Goal: Task Accomplishment & Management: Use online tool/utility

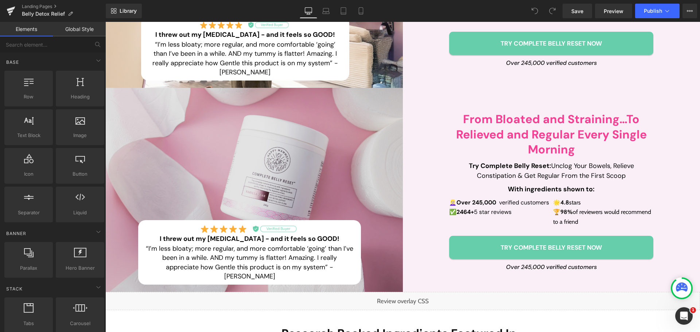
scroll to position [255, 0]
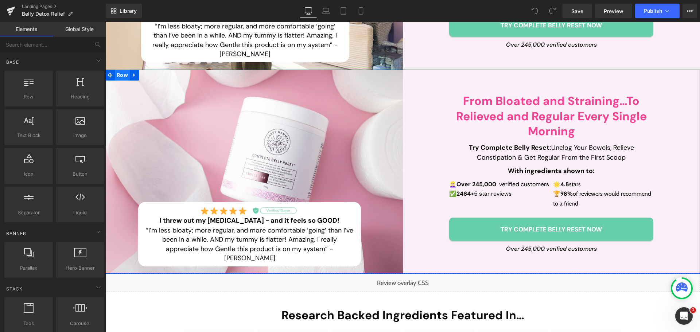
click at [120, 74] on span "Row" at bounding box center [122, 75] width 15 height 11
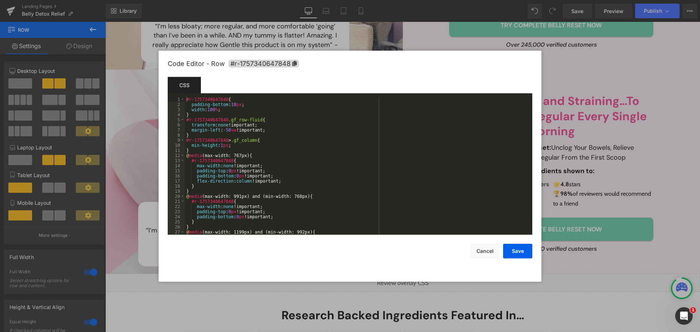
click at [113, 114] on body "Row You are previewing how the will restyle your page. You can not edit Element…" at bounding box center [350, 166] width 700 height 332
click at [293, 64] on icon at bounding box center [294, 63] width 4 height 5
drag, startPoint x: 490, startPoint y: 251, endPoint x: 330, endPoint y: 222, distance: 162.6
click at [490, 251] on button "Cancel" at bounding box center [484, 251] width 29 height 15
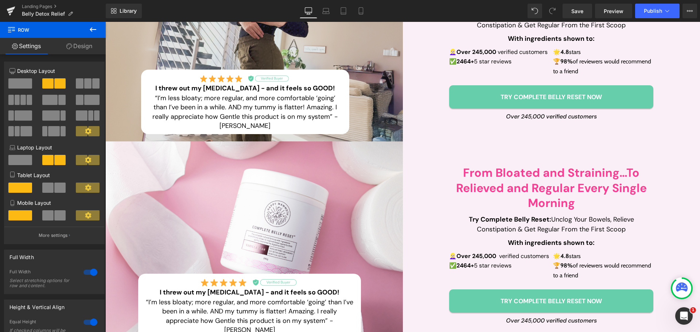
scroll to position [0, 0]
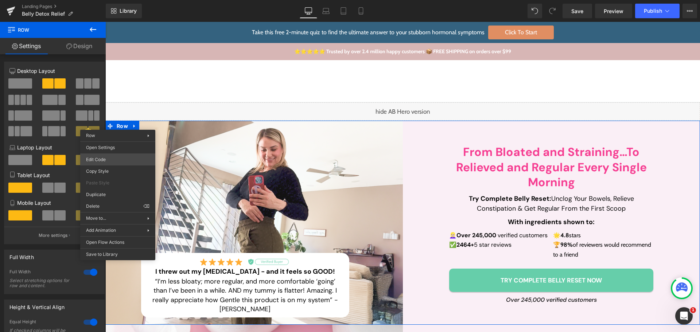
click at [120, 156] on body "Row You are previewing how the will restyle your page. You can not edit Element…" at bounding box center [350, 166] width 700 height 332
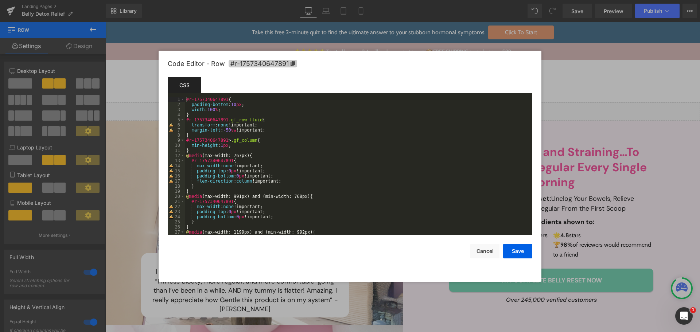
click at [292, 65] on icon at bounding box center [293, 63] width 4 height 5
click at [487, 252] on button "Cancel" at bounding box center [484, 251] width 29 height 15
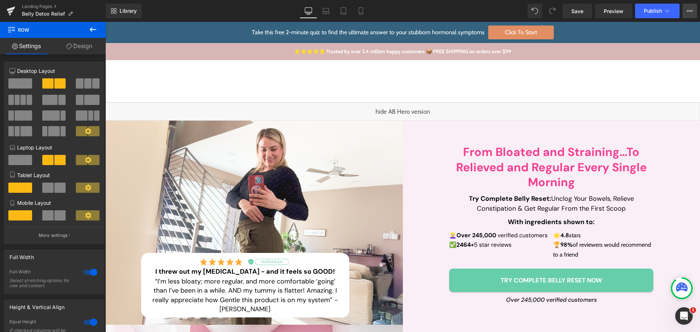
drag, startPoint x: 689, startPoint y: 13, endPoint x: 684, endPoint y: 15, distance: 5.1
click at [689, 13] on icon at bounding box center [690, 11] width 6 height 6
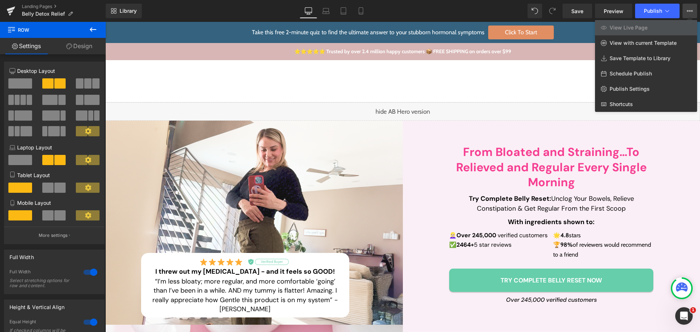
click at [639, 26] on span "View Live Page" at bounding box center [629, 27] width 38 height 7
click at [635, 83] on link "Publish Settings" at bounding box center [646, 88] width 102 height 15
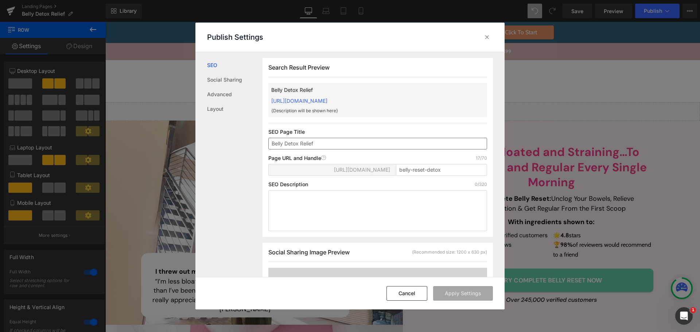
scroll to position [0, 0]
click at [424, 168] on input "belly-reset-detox" at bounding box center [441, 170] width 91 height 12
click at [445, 170] on input "belly-reset-detox" at bounding box center [441, 170] width 91 height 12
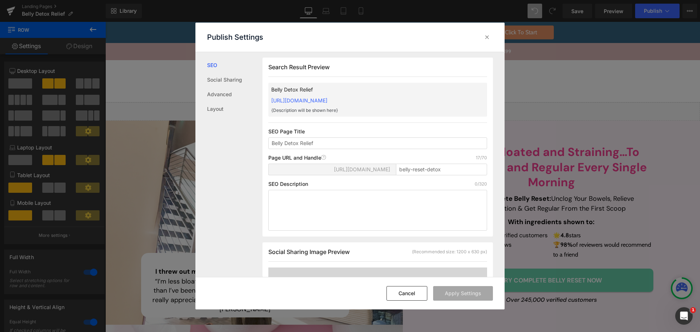
click at [334, 172] on span "https://happy-mammoth-llc.myshopify.com/pages/" at bounding box center [362, 170] width 56 height 6
drag, startPoint x: 281, startPoint y: 170, endPoint x: 413, endPoint y: 164, distance: 132.5
click at [413, 164] on div "https://happy-mammoth-llc.myshopify.com/pages/ belly-reset-detox" at bounding box center [377, 173] width 219 height 18
copy span "/happy-mammoth-llc.myshopify.com/pages/"
click at [487, 38] on icon at bounding box center [486, 37] width 7 height 7
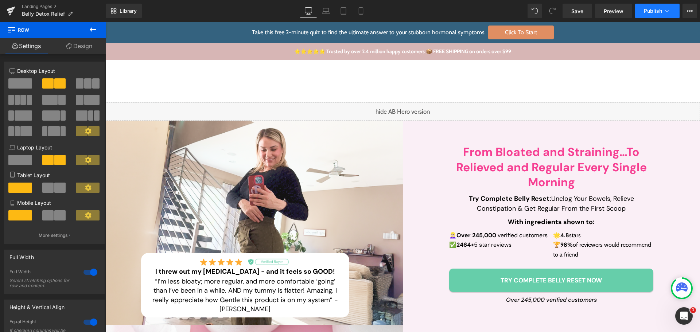
click at [651, 13] on span "Publish" at bounding box center [653, 11] width 18 height 6
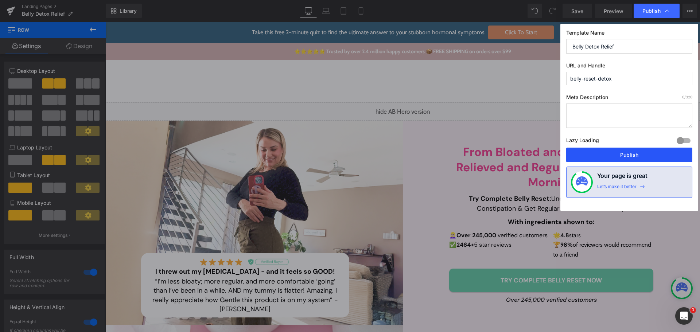
click at [633, 153] on button "Publish" at bounding box center [629, 155] width 126 height 15
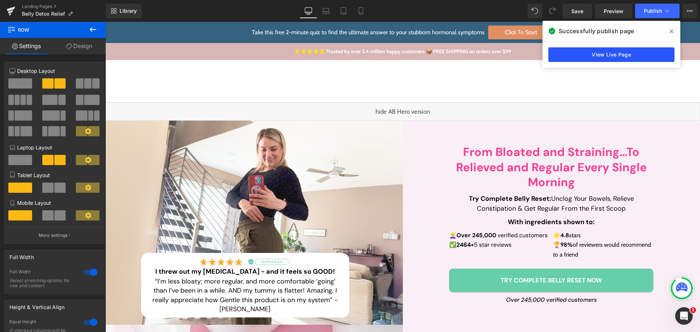
click at [578, 52] on link "View Live Page" at bounding box center [611, 54] width 126 height 15
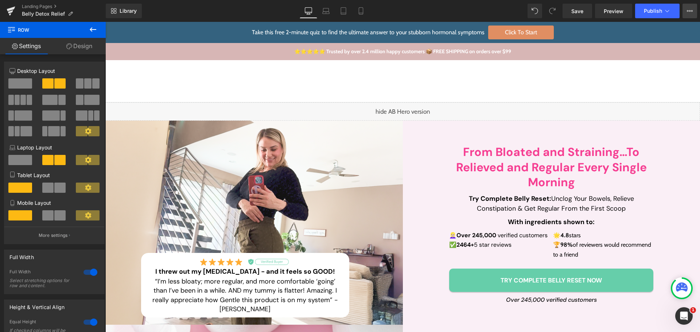
click at [689, 13] on icon at bounding box center [690, 11] width 6 height 6
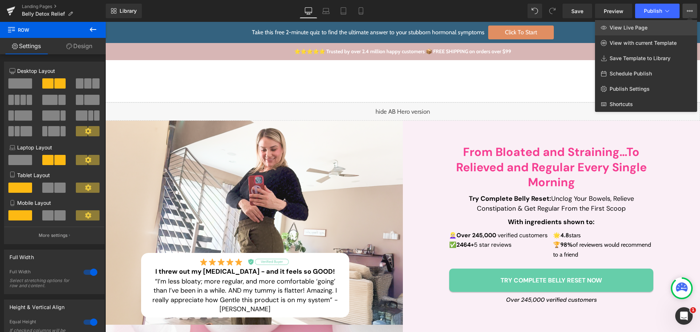
click at [679, 25] on link "View Live Page" at bounding box center [646, 27] width 102 height 15
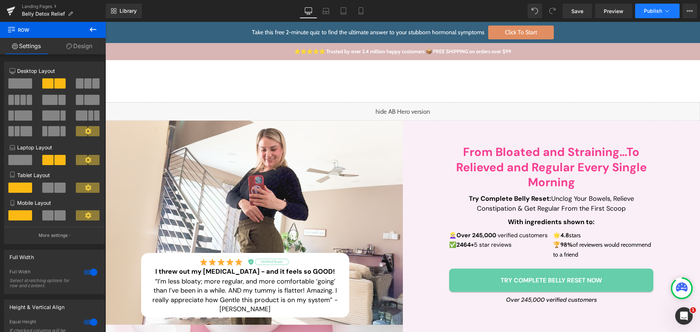
click at [639, 7] on button "Publish" at bounding box center [657, 11] width 44 height 15
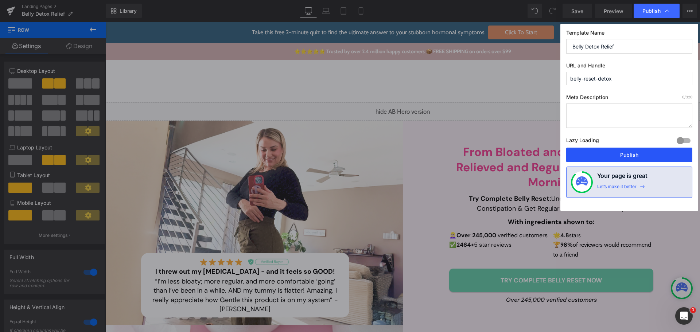
click at [614, 155] on button "Publish" at bounding box center [629, 155] width 126 height 15
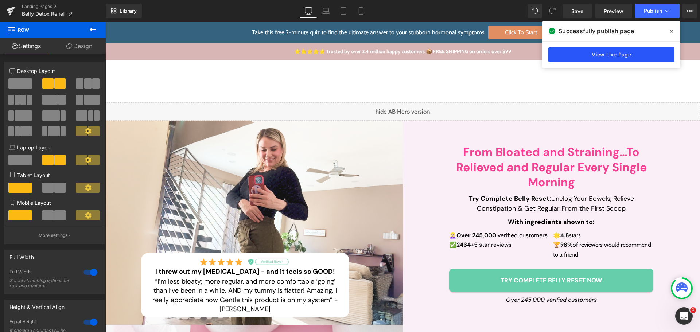
click at [592, 47] on div "View Live Page" at bounding box center [612, 55] width 138 height 26
click at [589, 52] on link "View Live Page" at bounding box center [611, 54] width 126 height 15
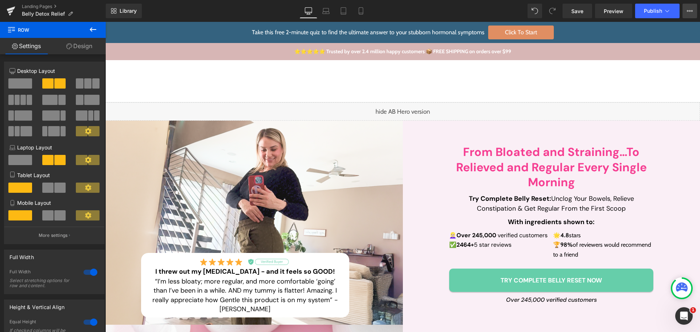
click at [689, 10] on icon at bounding box center [690, 11] width 6 height 6
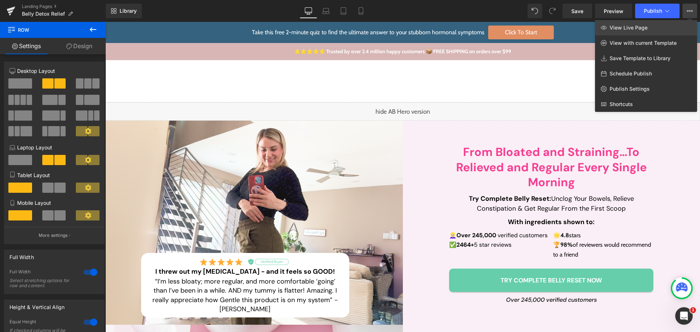
click at [664, 27] on link "View Live Page" at bounding box center [646, 27] width 102 height 15
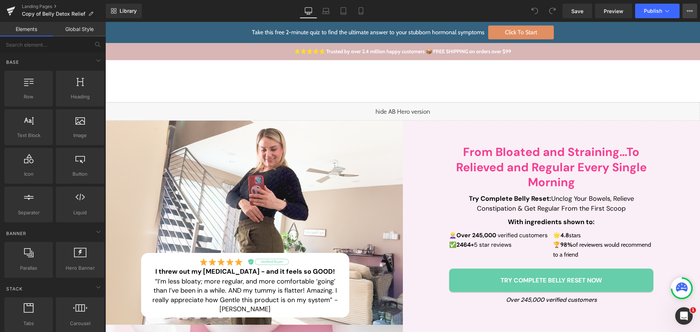
click at [688, 11] on icon at bounding box center [688, 10] width 2 height 1
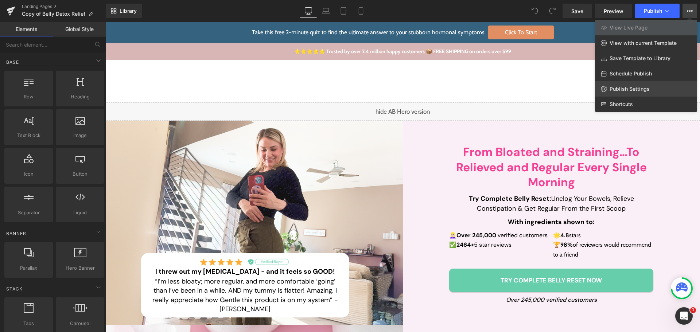
click at [628, 90] on span "Publish Settings" at bounding box center [630, 89] width 40 height 7
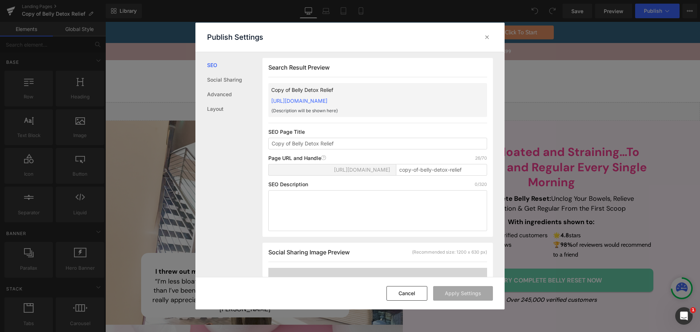
scroll to position [0, 0]
drag, startPoint x: 490, startPoint y: 36, endPoint x: 386, endPoint y: 14, distance: 106.3
click at [490, 36] on icon at bounding box center [486, 37] width 7 height 7
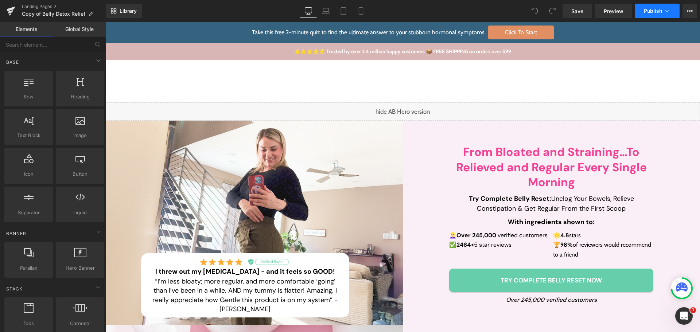
click at [647, 9] on span "Publish" at bounding box center [653, 11] width 18 height 6
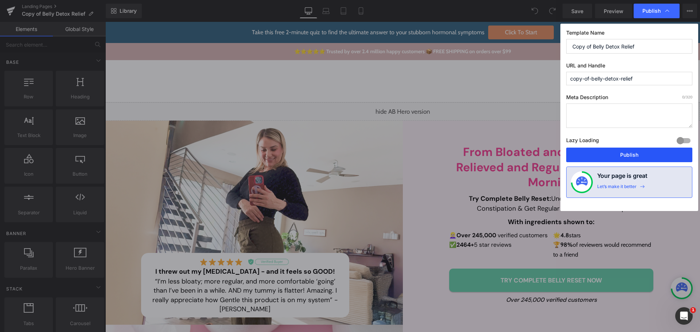
click at [622, 158] on button "Publish" at bounding box center [629, 155] width 126 height 15
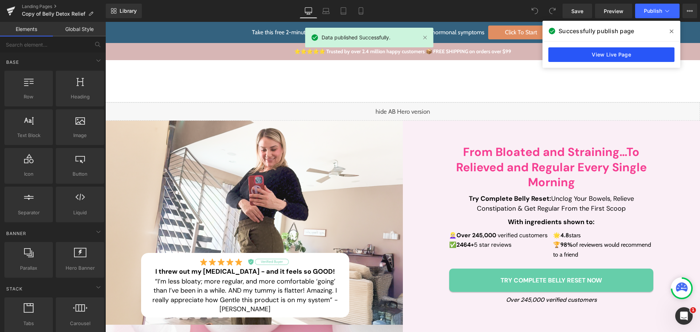
click at [633, 53] on link "View Live Page" at bounding box center [611, 54] width 126 height 15
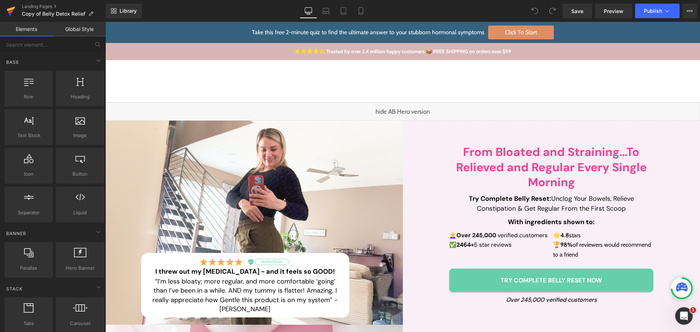
click at [13, 13] on icon at bounding box center [11, 11] width 9 height 18
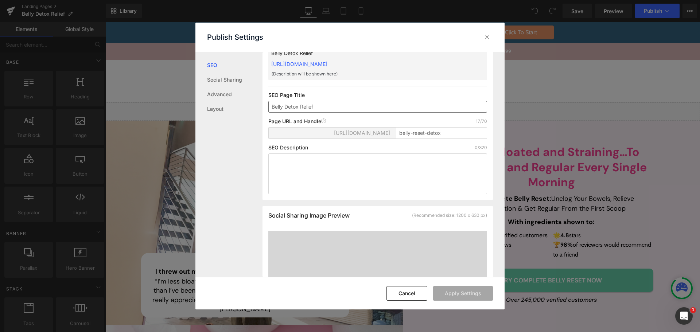
click at [298, 107] on input "Belly Detox Relief" at bounding box center [377, 107] width 219 height 12
click at [487, 36] on icon at bounding box center [486, 37] width 7 height 7
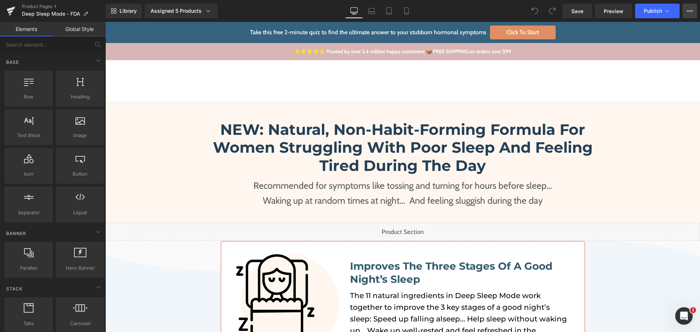
click at [684, 14] on button "View Live Page View with current Template Save Template to Library Schedule Pub…" at bounding box center [690, 11] width 15 height 15
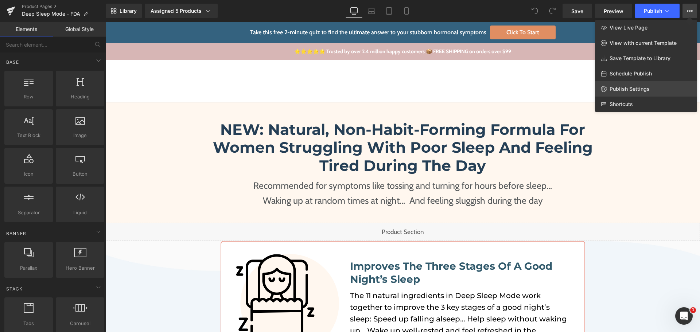
click at [631, 89] on span "Publish Settings" at bounding box center [630, 89] width 40 height 7
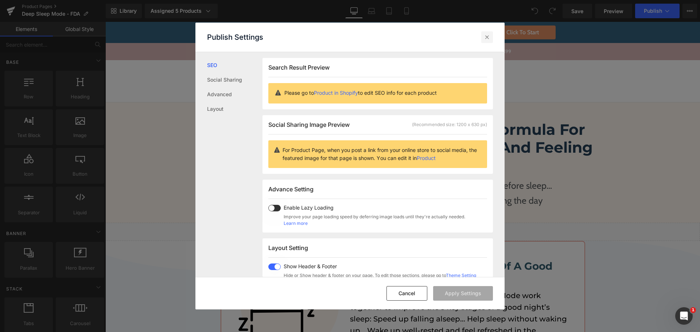
click at [491, 35] on div at bounding box center [487, 37] width 12 height 12
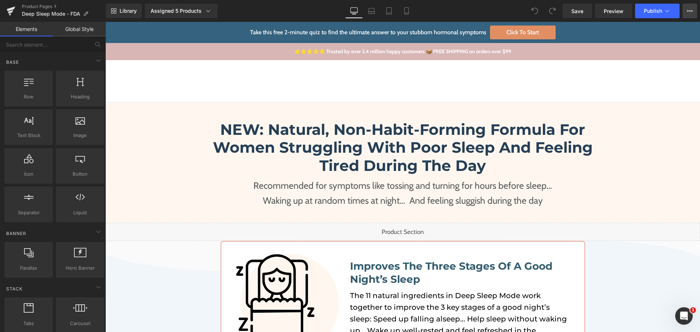
click at [695, 10] on button "View Live Page View with current Template Save Template to Library Schedule Pub…" at bounding box center [690, 11] width 15 height 15
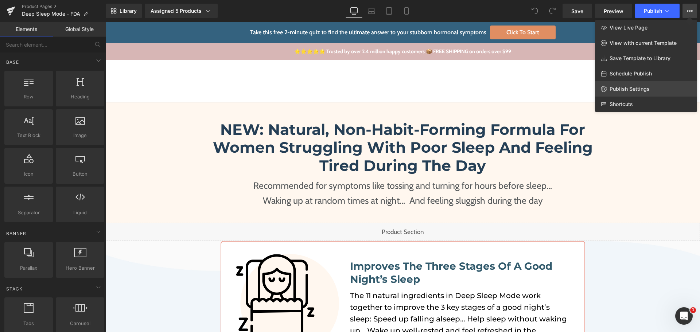
click at [634, 90] on span "Publish Settings" at bounding box center [630, 89] width 40 height 7
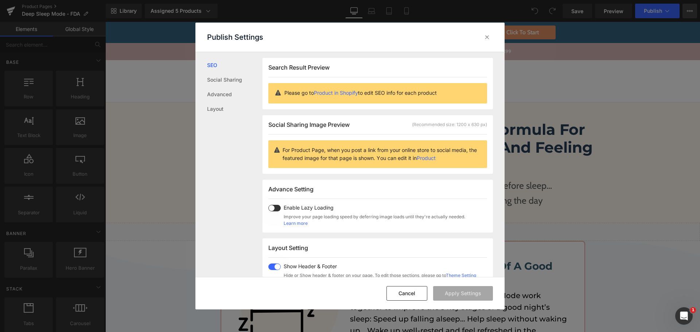
scroll to position [0, 0]
drag, startPoint x: 487, startPoint y: 37, endPoint x: 454, endPoint y: 3, distance: 48.0
click at [487, 37] on icon at bounding box center [486, 37] width 7 height 7
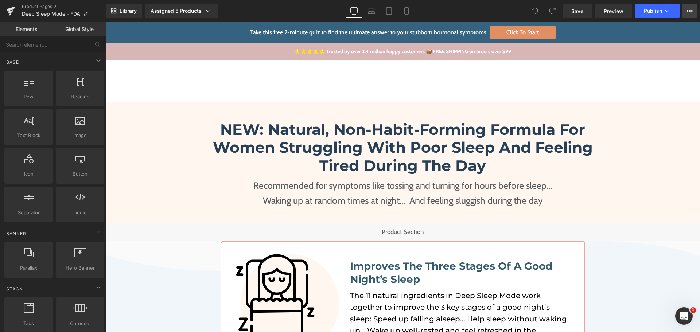
click at [693, 7] on button "View Live Page View with current Template Save Template to Library Schedule Pub…" at bounding box center [690, 11] width 15 height 15
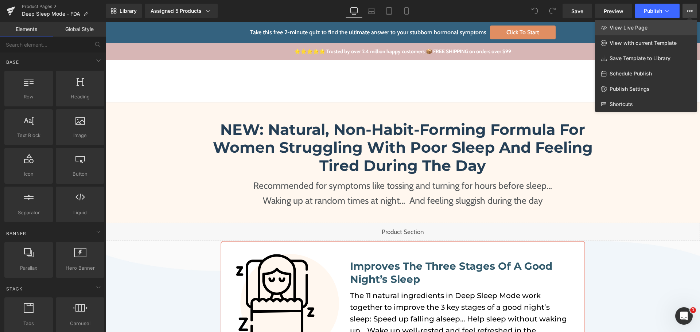
click at [647, 31] on link "View Live Page" at bounding box center [646, 27] width 102 height 15
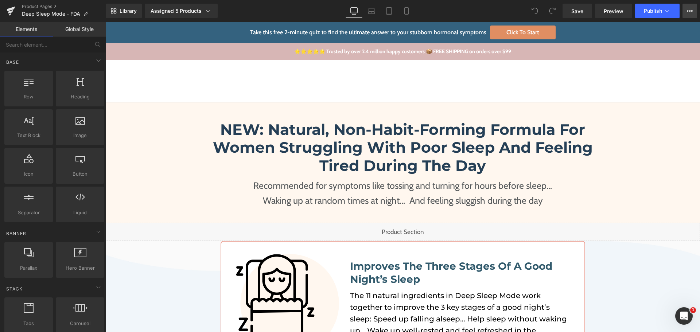
click at [687, 11] on button "View Live Page View with current Template Save Template to Library Schedule Pub…" at bounding box center [690, 11] width 15 height 15
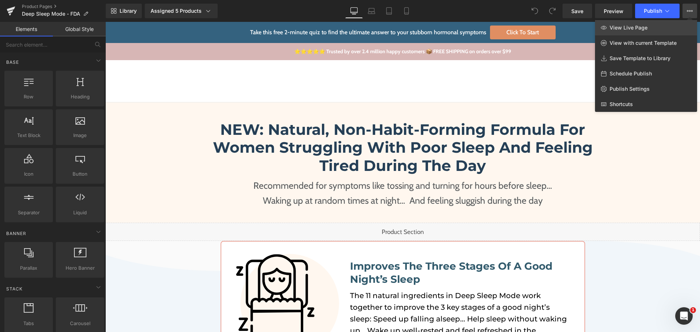
click at [642, 24] on span "View Live Page" at bounding box center [629, 27] width 38 height 7
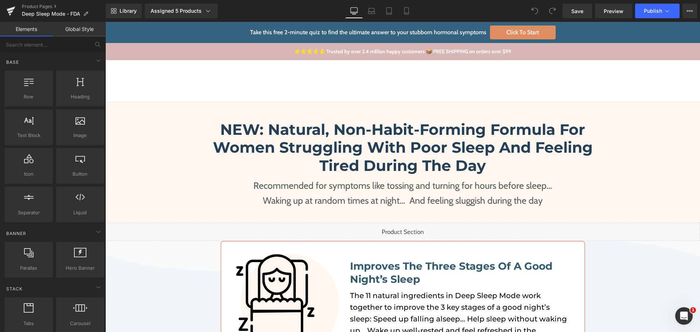
click at [410, 228] on div "Liquid" at bounding box center [402, 232] width 595 height 18
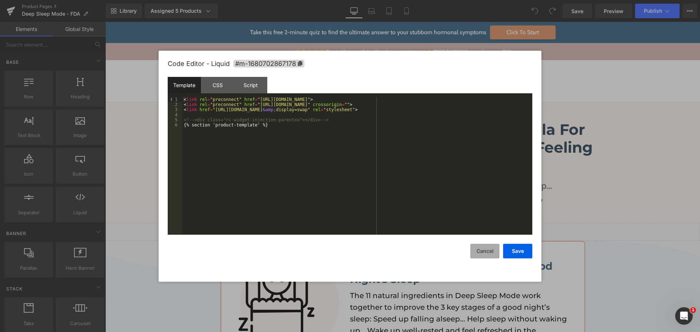
click at [493, 252] on button "Cancel" at bounding box center [484, 251] width 29 height 15
click at [412, 226] on link at bounding box center [409, 228] width 8 height 9
click at [410, 231] on div "Liquid" at bounding box center [402, 232] width 595 height 18
click at [222, 90] on div "CSS" at bounding box center [217, 85] width 33 height 16
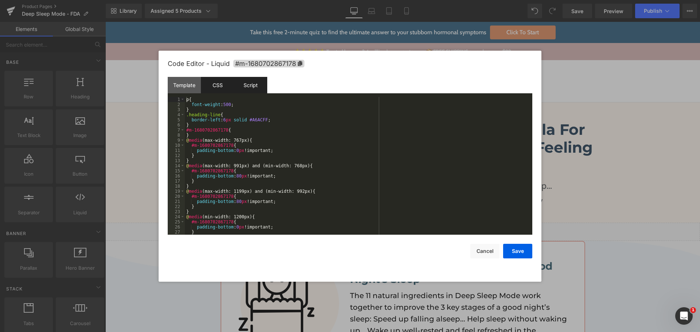
click at [244, 88] on div "Script" at bounding box center [250, 85] width 33 height 16
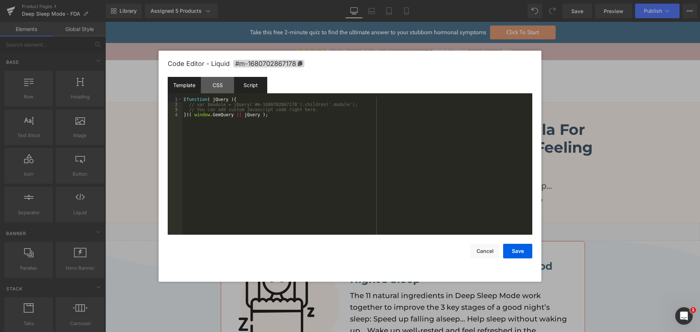
click at [193, 85] on div "Template" at bounding box center [184, 85] width 33 height 16
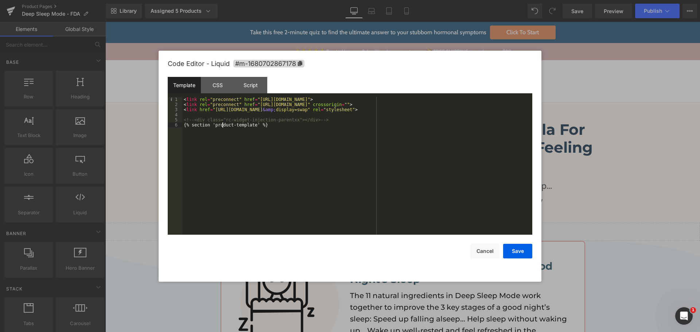
click at [221, 124] on div "< link rel = "preconnect" href = "https://fonts.googleapis.com" > < link rel = …" at bounding box center [357, 171] width 350 height 148
click at [247, 125] on div "< link rel = "preconnect" href = "https://fonts.googleapis.com" > < link rel = …" at bounding box center [357, 171] width 350 height 148
drag, startPoint x: 251, startPoint y: 125, endPoint x: 212, endPoint y: 127, distance: 39.1
click at [212, 127] on div "< link rel = "preconnect" href = "https://fonts.googleapis.com" > < link rel = …" at bounding box center [357, 171] width 350 height 148
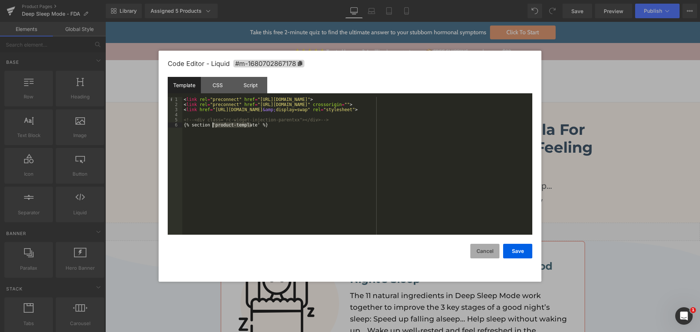
click at [487, 250] on button "Cancel" at bounding box center [484, 251] width 29 height 15
click at [412, 230] on div "Liquid" at bounding box center [402, 232] width 595 height 18
click at [253, 125] on div "< link rel = "preconnect" href = "https://fonts.googleapis.com" > < link rel = …" at bounding box center [357, 171] width 350 height 148
drag, startPoint x: 252, startPoint y: 125, endPoint x: 210, endPoint y: 128, distance: 42.0
click at [211, 126] on div "< link rel = "preconnect" href = "https://fonts.googleapis.com" > < link rel = …" at bounding box center [357, 171] width 350 height 148
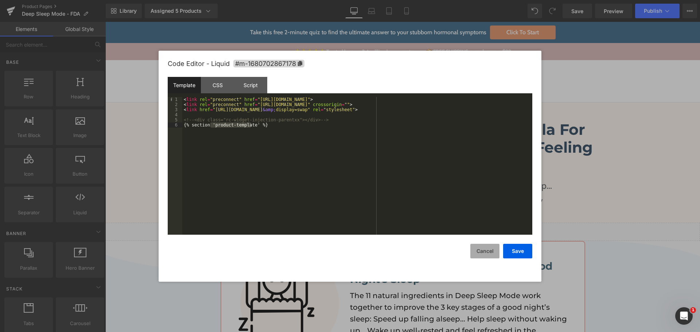
click at [477, 248] on button "Cancel" at bounding box center [484, 251] width 29 height 15
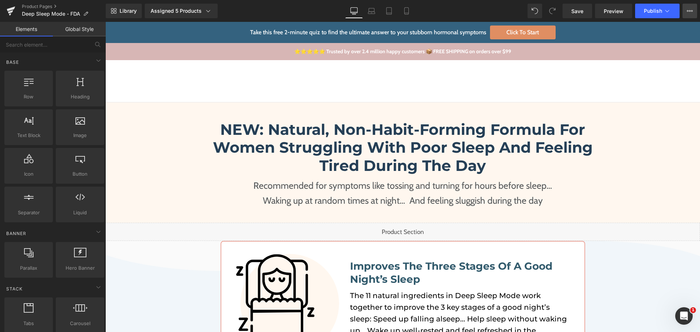
click at [685, 12] on button "View Live Page View with current Template Save Template to Library Schedule Pub…" at bounding box center [690, 11] width 15 height 15
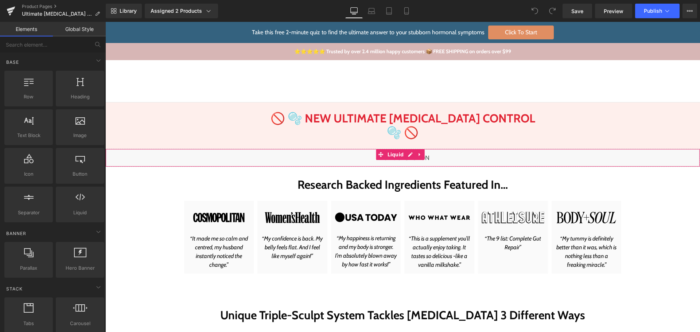
click at [409, 149] on div "Liquid" at bounding box center [402, 158] width 595 height 18
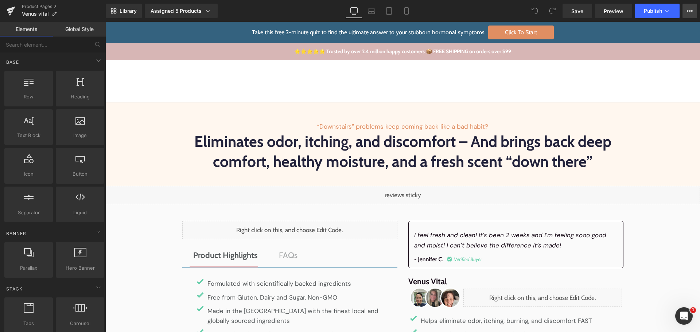
click at [688, 14] on button "View Live Page View with current Template Save Template to Library Schedule Pub…" at bounding box center [690, 11] width 15 height 15
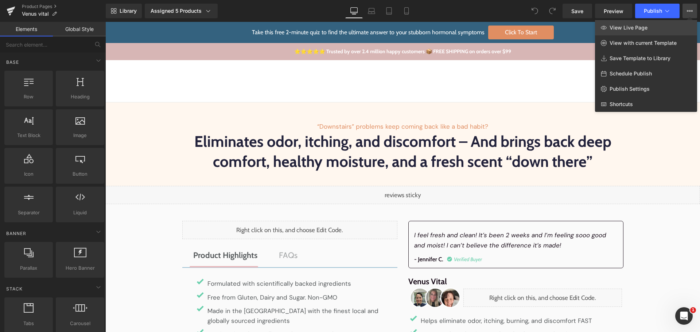
click at [650, 30] on link "View Live Page" at bounding box center [646, 27] width 102 height 15
